Goal: Task Accomplishment & Management: Complete application form

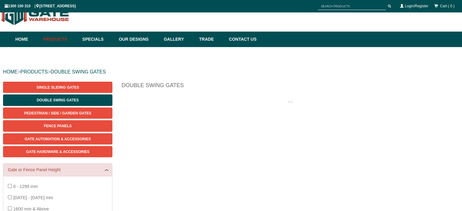
scroll to position [15, 0]
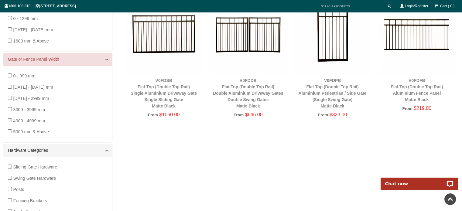
scroll to position [46, 0]
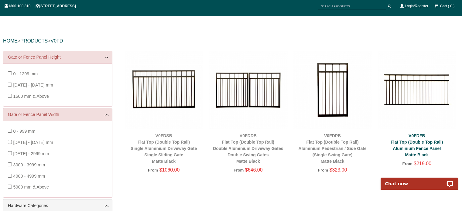
click at [423, 142] on link "V0FDFB Flat Top (Double Top Rail) Aluminium Fence Panel Matte Black" at bounding box center [416, 145] width 52 height 24
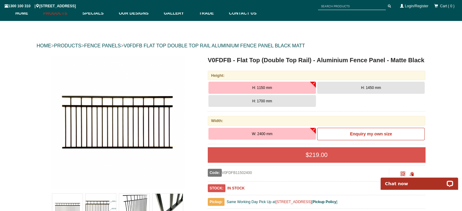
scroll to position [30, 0]
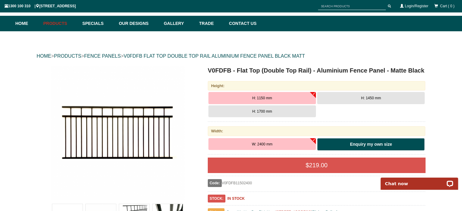
click at [370, 144] on b "Enquiry my own size" at bounding box center [371, 144] width 42 height 5
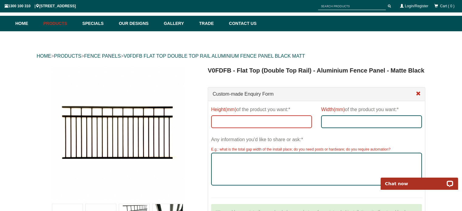
click at [219, 121] on input "Height(mm) of the product you want:*" at bounding box center [261, 121] width 101 height 13
type input "1200"
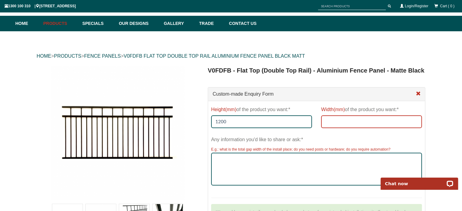
click at [328, 121] on input "Width(mm) of the product you want:*" at bounding box center [371, 121] width 101 height 13
type input "2000"
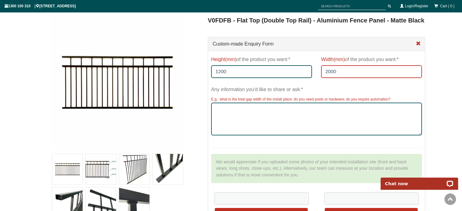
scroll to position [61, 0]
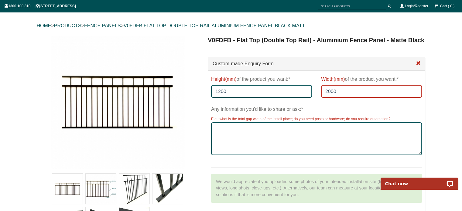
drag, startPoint x: 344, startPoint y: 90, endPoint x: 311, endPoint y: 97, distance: 33.5
click at [311, 97] on div "Height(mm) of the product you want:* 1200 Width(mm) of the product you want:* 2…" at bounding box center [316, 89] width 220 height 30
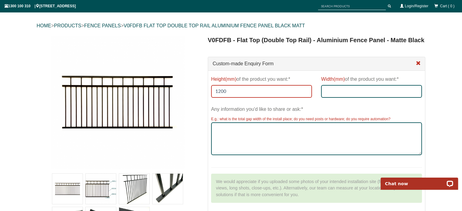
drag, startPoint x: 229, startPoint y: 89, endPoint x: 205, endPoint y: 94, distance: 25.0
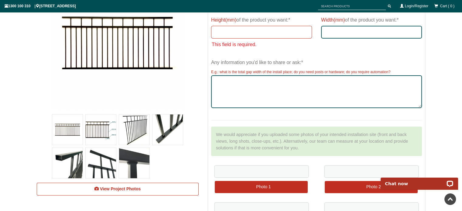
scroll to position [121, 0]
